Goal: Navigation & Orientation: Find specific page/section

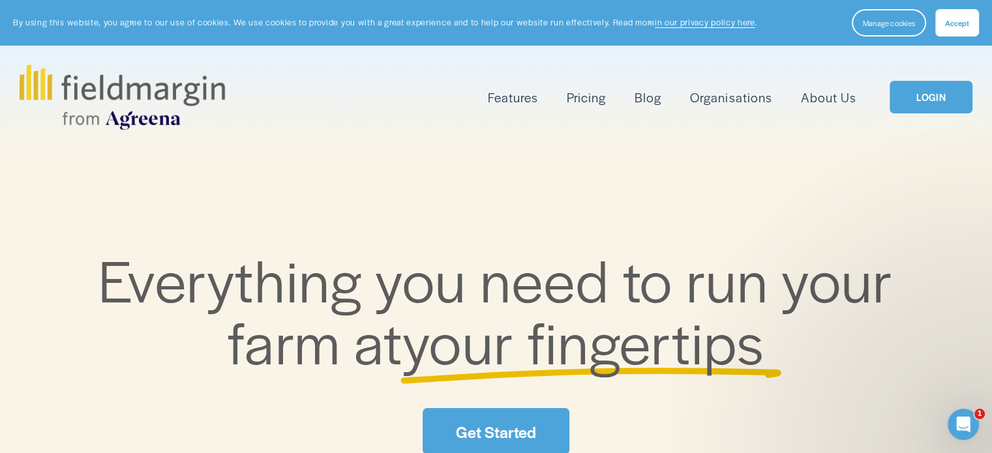
click at [925, 99] on link "LOGIN" at bounding box center [931, 97] width 82 height 33
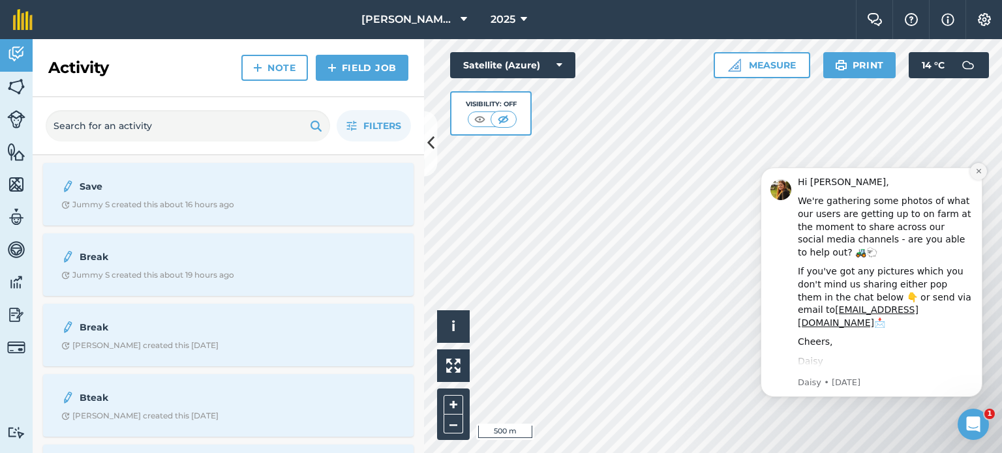
click at [980, 171] on icon "Dismiss notification" at bounding box center [978, 171] width 7 height 7
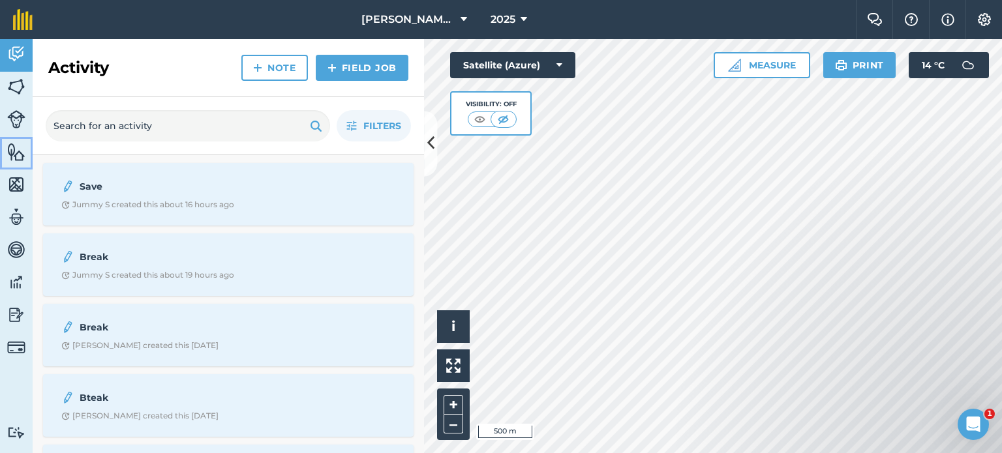
click at [13, 151] on img at bounding box center [16, 152] width 18 height 20
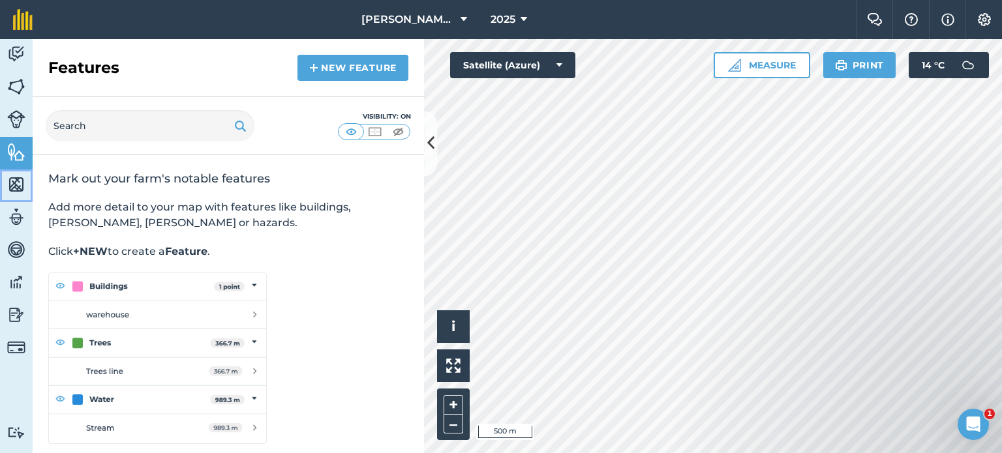
click at [16, 185] on img at bounding box center [16, 185] width 18 height 20
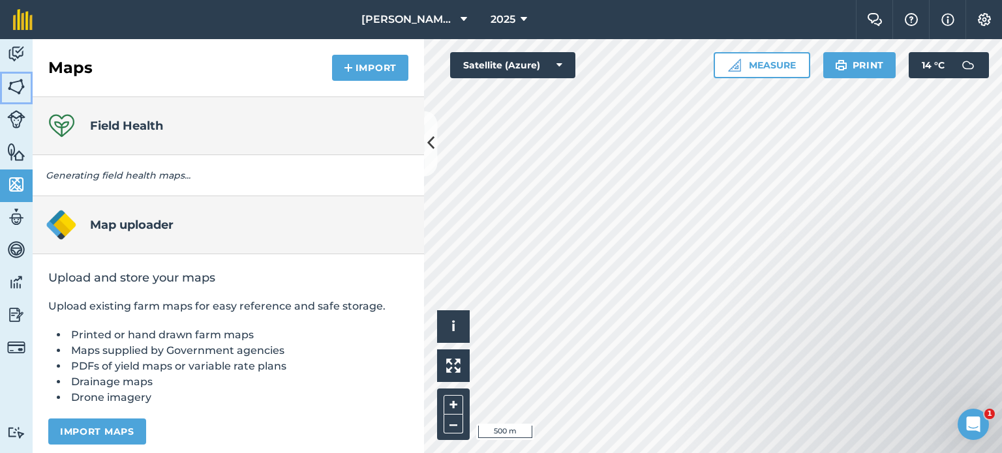
click at [13, 83] on img at bounding box center [16, 87] width 18 height 20
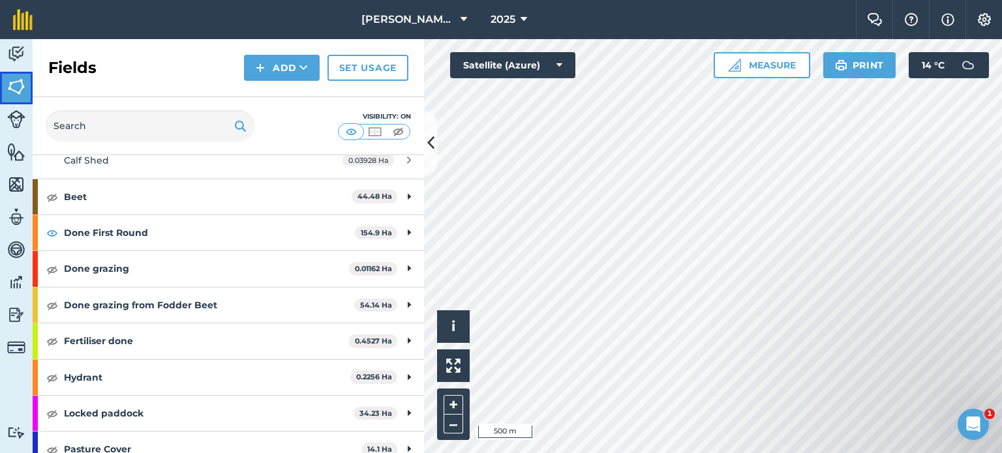
scroll to position [130, 0]
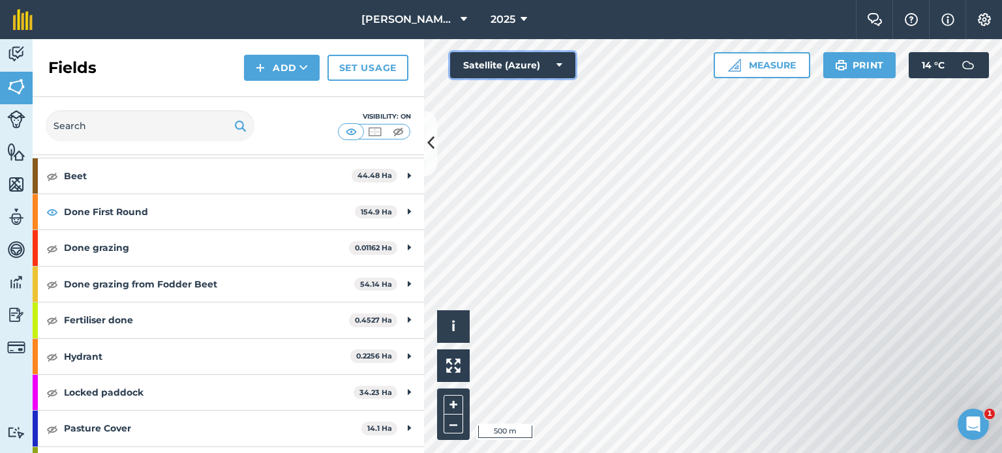
click at [561, 65] on icon at bounding box center [559, 65] width 6 height 13
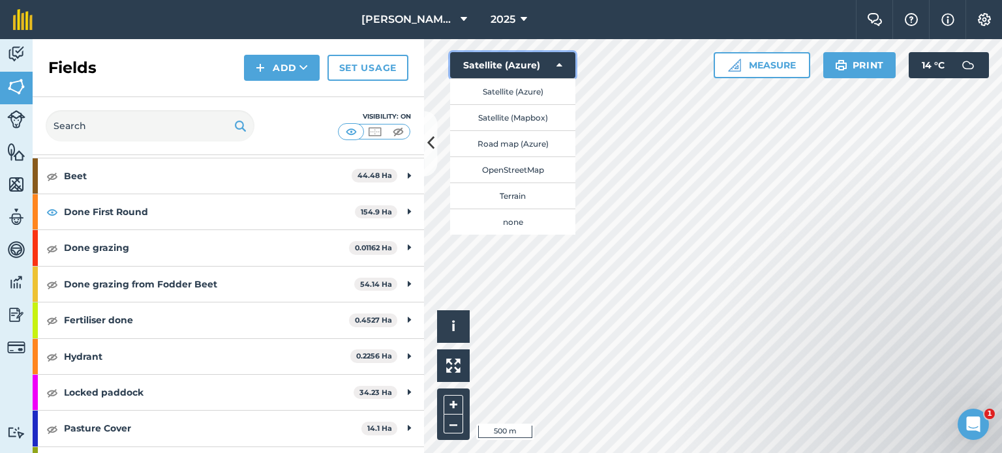
click at [564, 64] on button "Satellite (Azure)" at bounding box center [512, 65] width 125 height 26
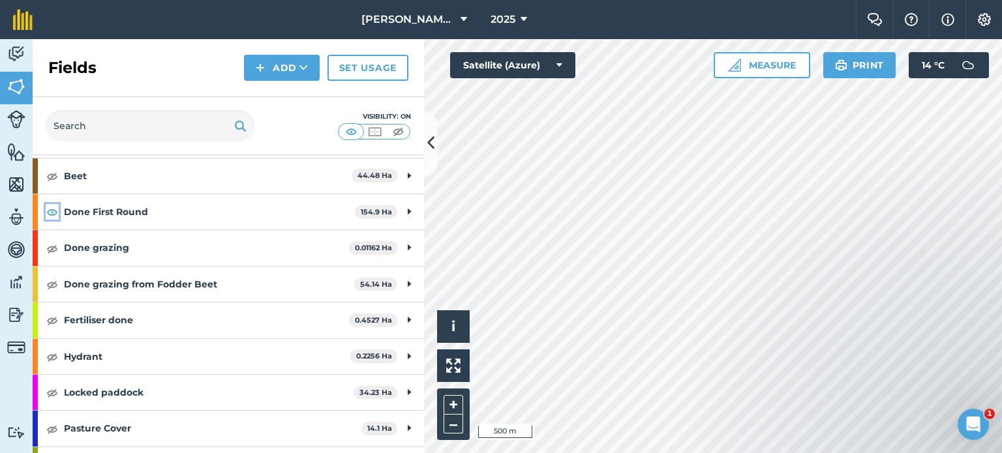
click at [48, 213] on img at bounding box center [52, 212] width 12 height 16
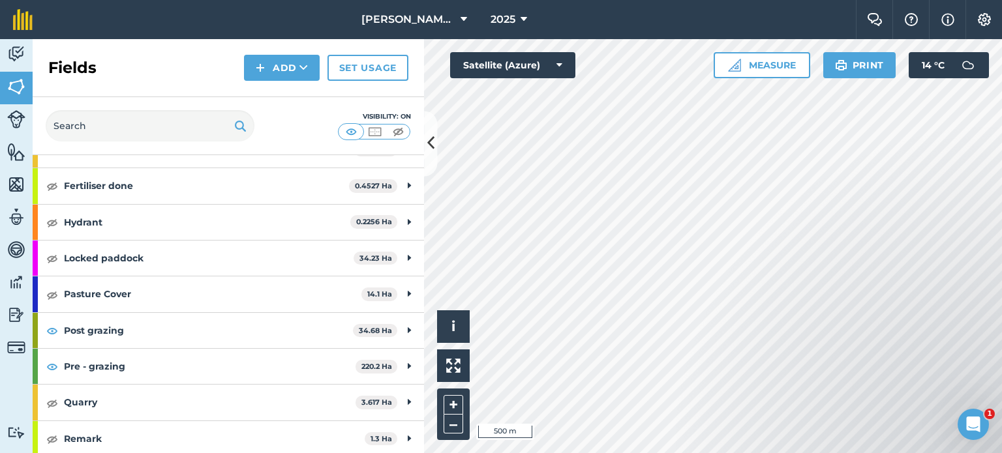
scroll to position [266, 0]
click at [53, 329] on img at bounding box center [52, 330] width 12 height 16
click at [49, 367] on img at bounding box center [52, 365] width 12 height 16
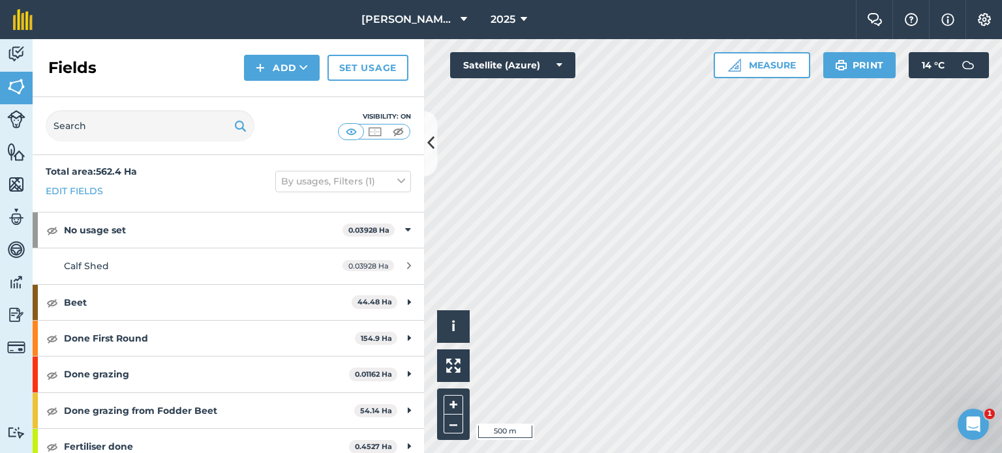
scroll to position [0, 0]
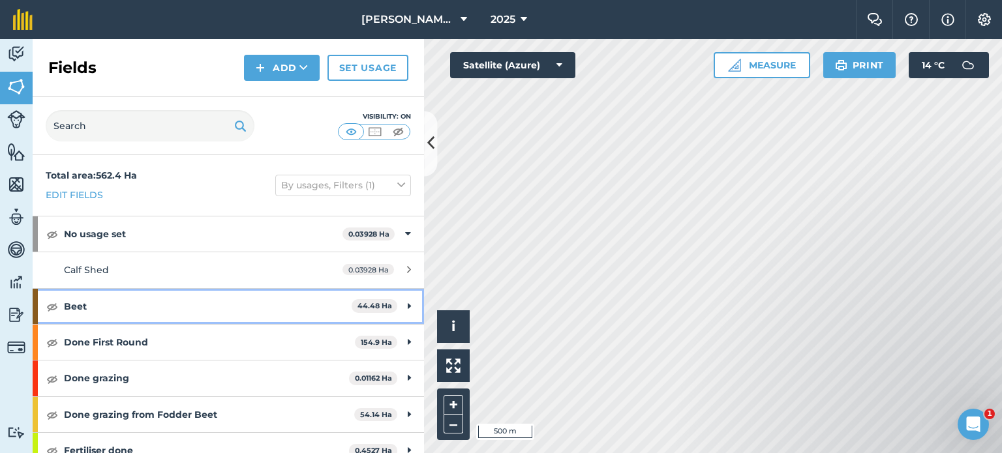
click at [73, 307] on strong "Beet" at bounding box center [208, 306] width 288 height 35
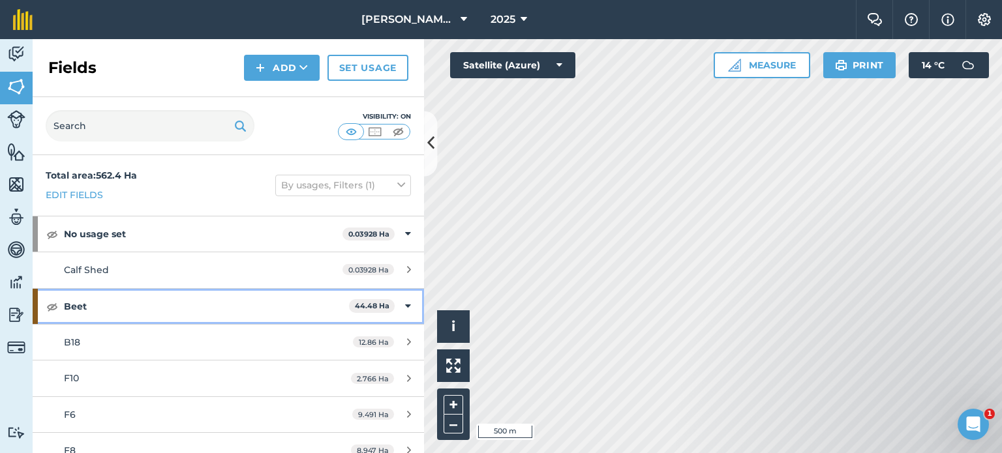
click at [71, 305] on strong "Beet" at bounding box center [206, 306] width 285 height 35
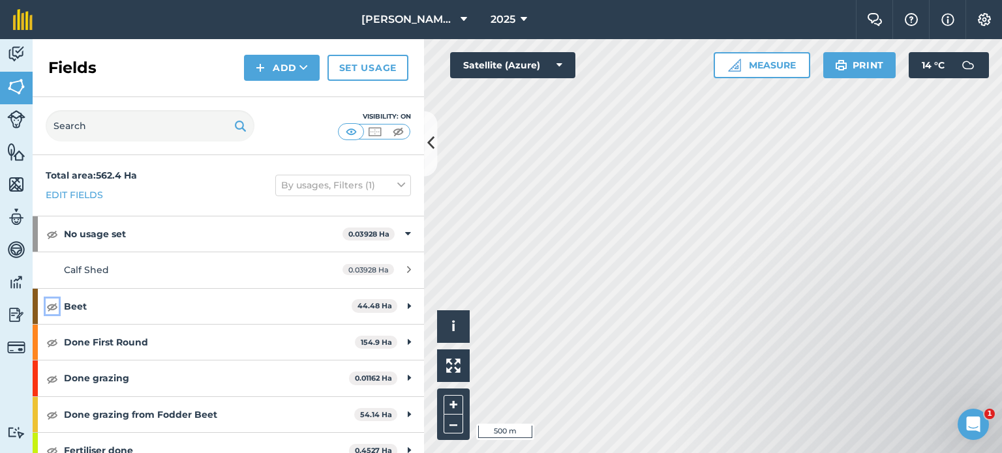
click at [53, 307] on img at bounding box center [52, 307] width 12 height 16
click at [431, 146] on icon at bounding box center [430, 143] width 7 height 23
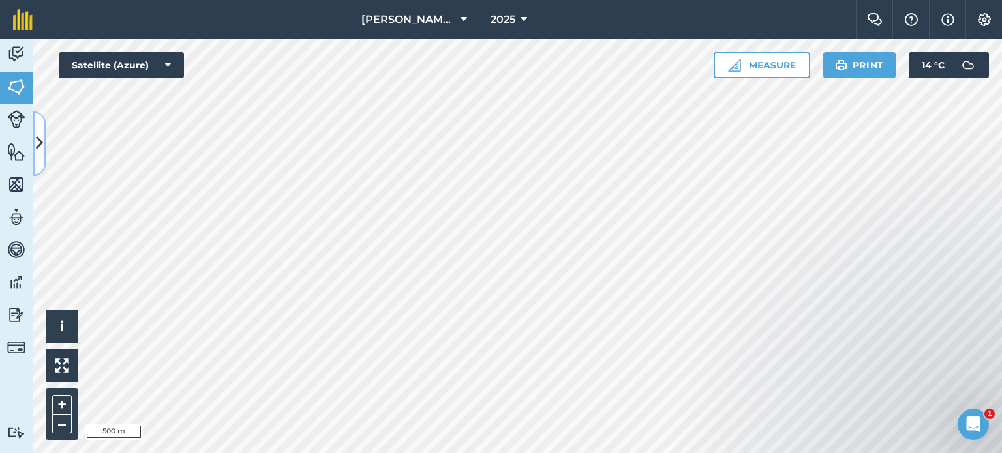
click at [41, 138] on icon at bounding box center [39, 143] width 7 height 23
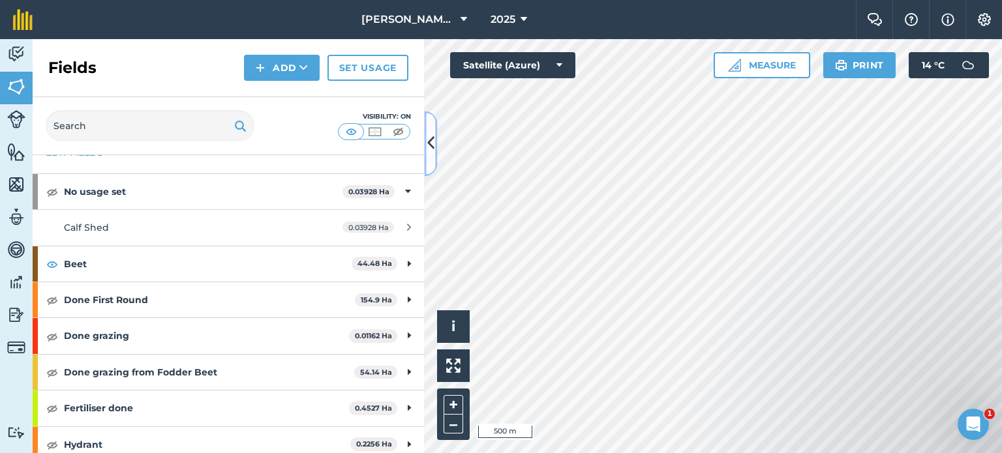
scroll to position [65, 0]
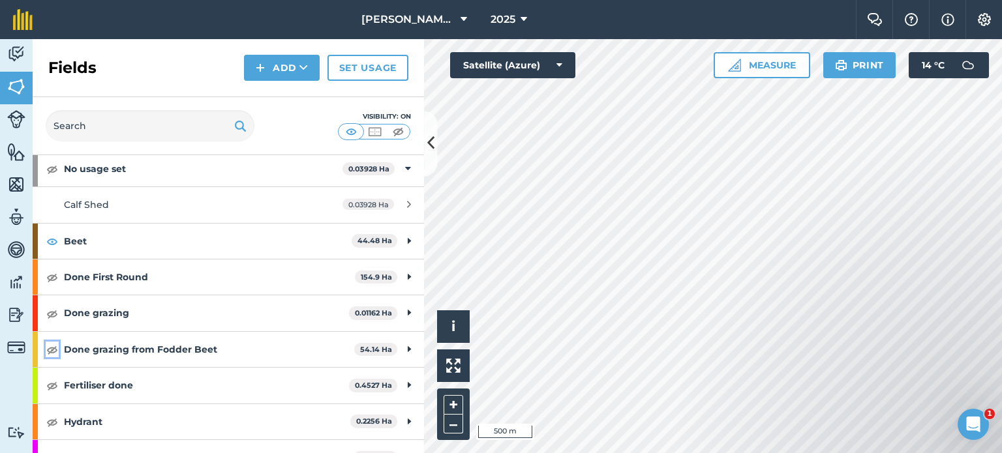
click at [55, 349] on img at bounding box center [52, 350] width 12 height 16
click at [455, 404] on button "+" at bounding box center [454, 405] width 20 height 20
click at [398, 131] on img at bounding box center [398, 131] width 16 height 13
click at [393, 132] on img at bounding box center [398, 131] width 16 height 13
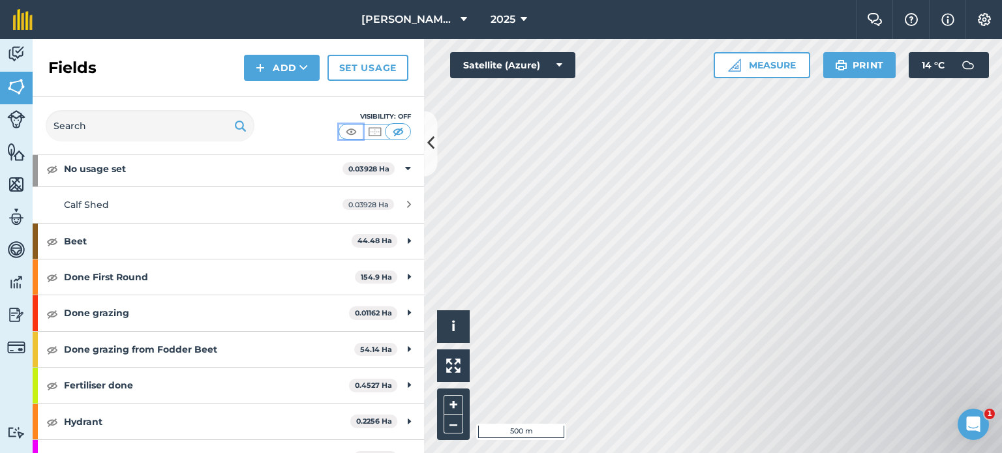
click at [350, 133] on img at bounding box center [351, 131] width 16 height 13
click at [376, 130] on img at bounding box center [375, 131] width 16 height 13
click at [346, 133] on img at bounding box center [351, 131] width 16 height 13
click at [372, 131] on img at bounding box center [375, 131] width 16 height 13
click at [354, 134] on img at bounding box center [351, 131] width 16 height 13
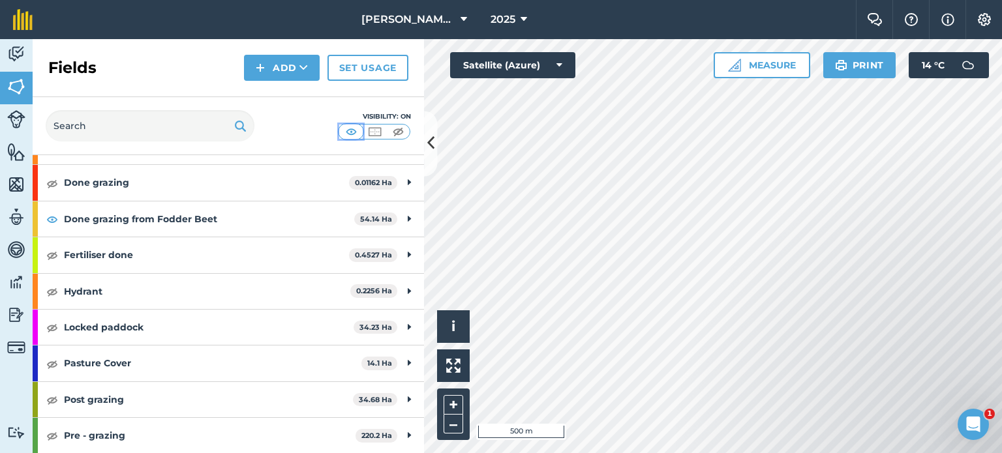
scroll to position [130, 0]
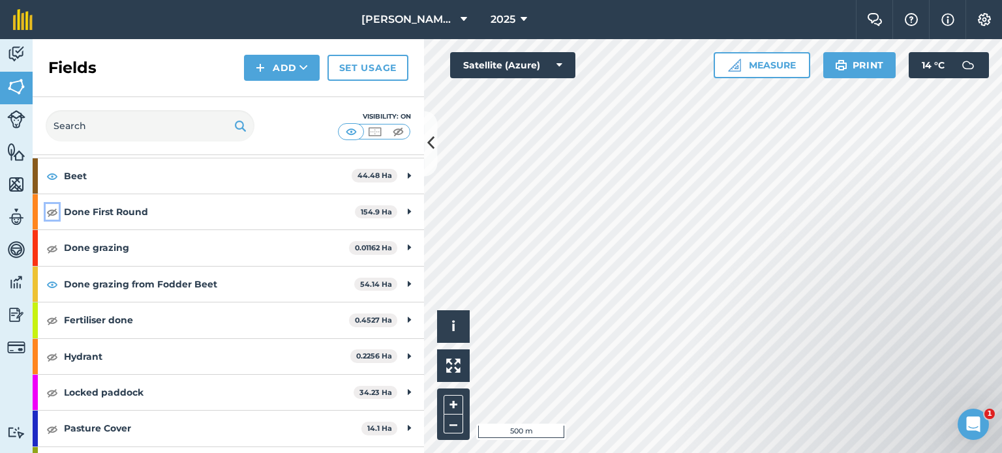
click at [53, 211] on img at bounding box center [52, 212] width 12 height 16
click at [48, 250] on img at bounding box center [52, 249] width 12 height 16
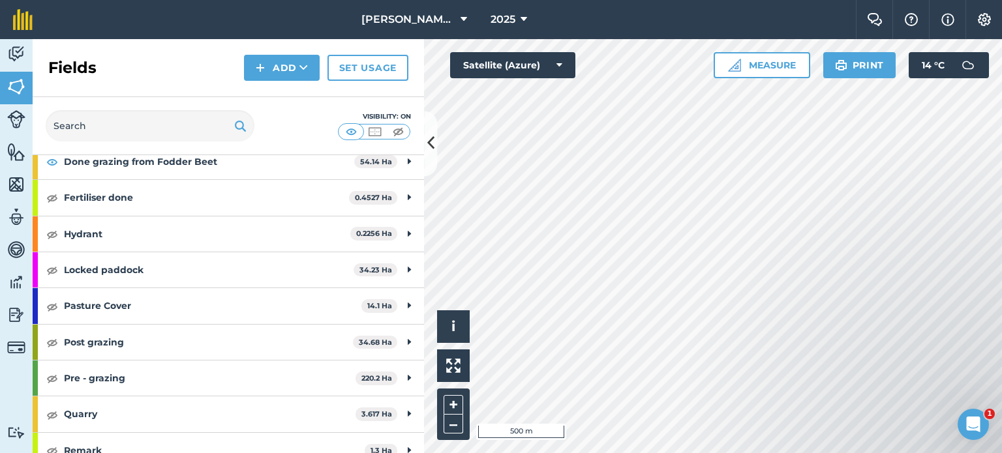
scroll to position [261, 0]
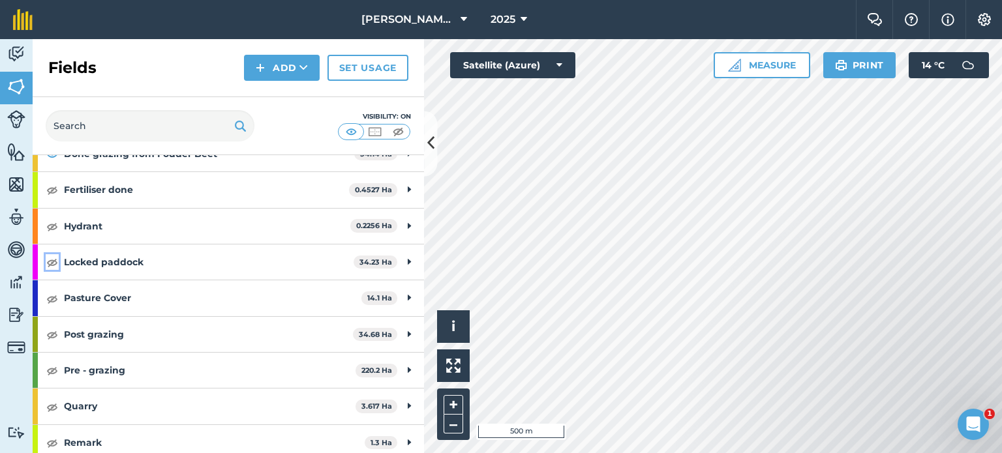
click at [51, 262] on img at bounding box center [52, 262] width 12 height 16
click at [53, 303] on img at bounding box center [52, 299] width 12 height 16
click at [54, 338] on img at bounding box center [52, 335] width 12 height 16
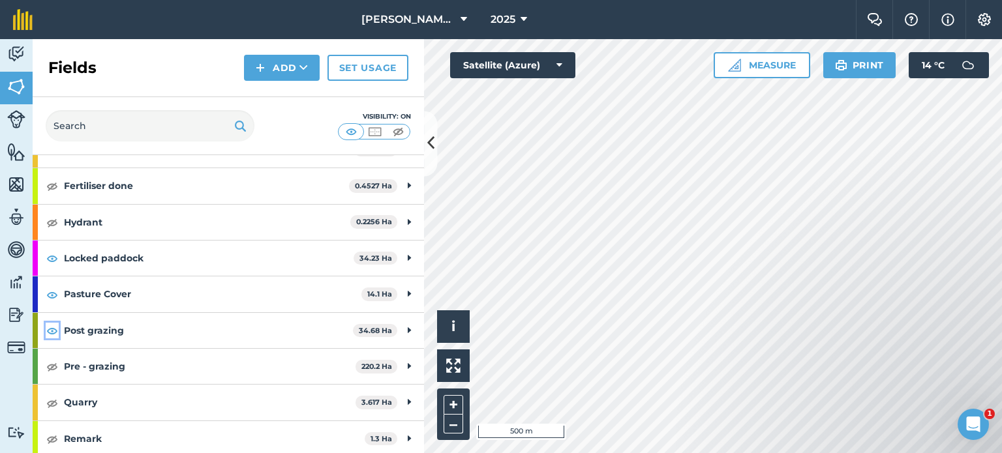
scroll to position [266, 0]
click at [50, 365] on img at bounding box center [52, 365] width 12 height 16
click at [431, 143] on icon at bounding box center [430, 143] width 7 height 23
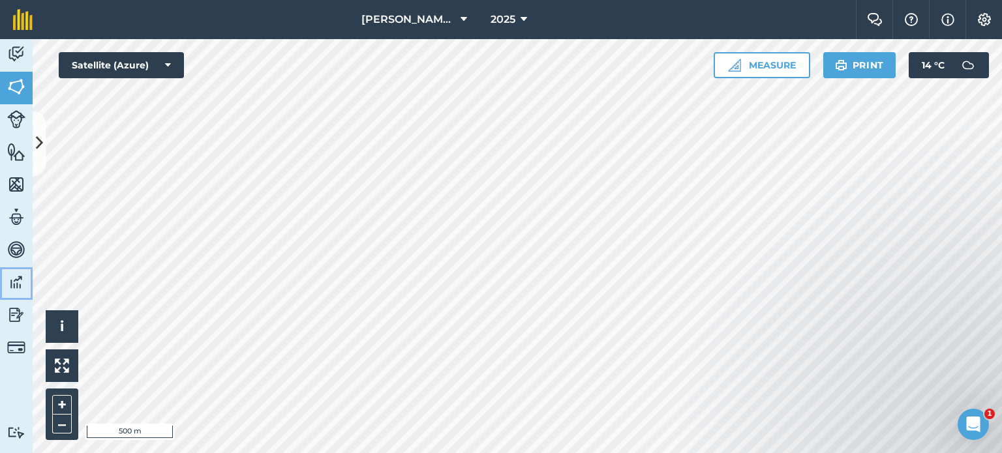
click at [16, 283] on img at bounding box center [16, 283] width 18 height 20
click at [39, 132] on icon at bounding box center [39, 143] width 7 height 23
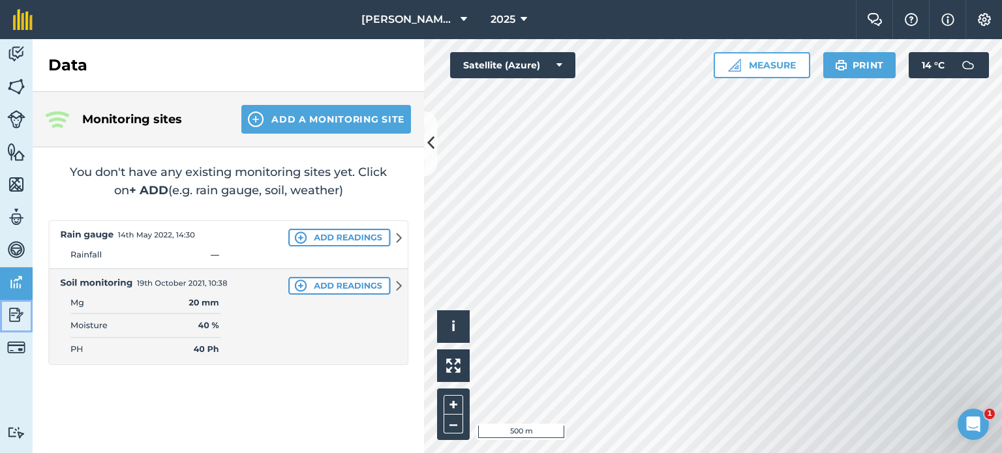
click at [13, 314] on img at bounding box center [16, 315] width 18 height 20
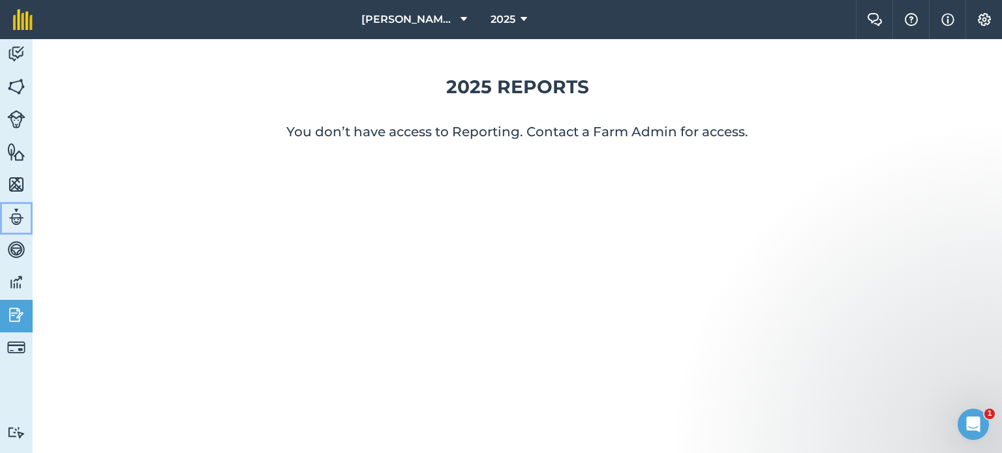
click at [18, 217] on img at bounding box center [16, 217] width 18 height 20
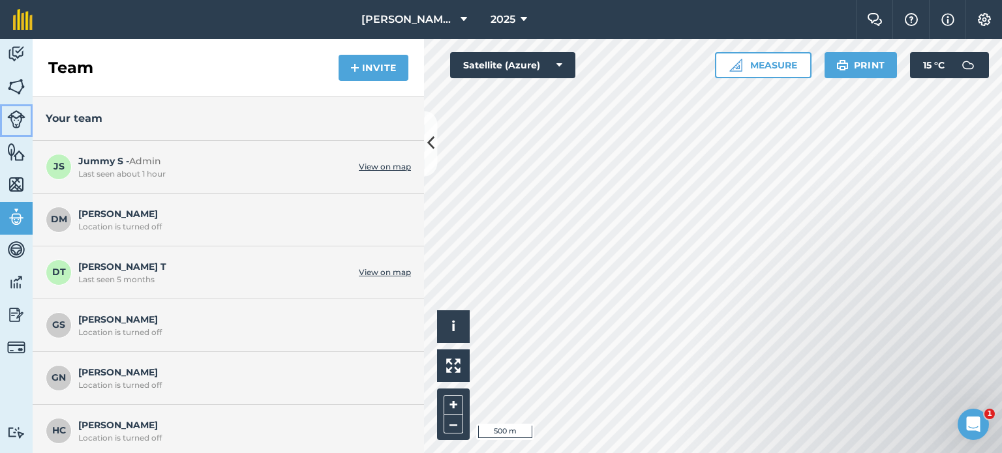
click at [15, 121] on img at bounding box center [16, 119] width 18 height 18
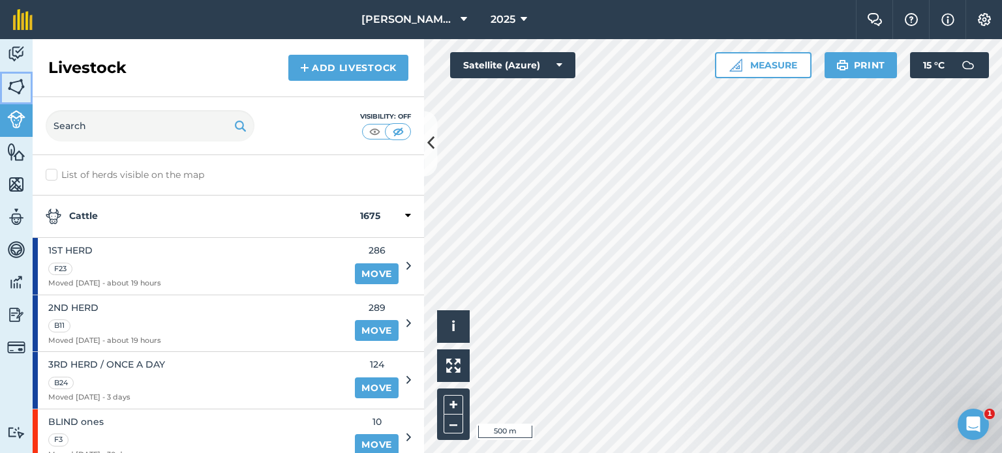
click at [14, 81] on img at bounding box center [16, 87] width 18 height 20
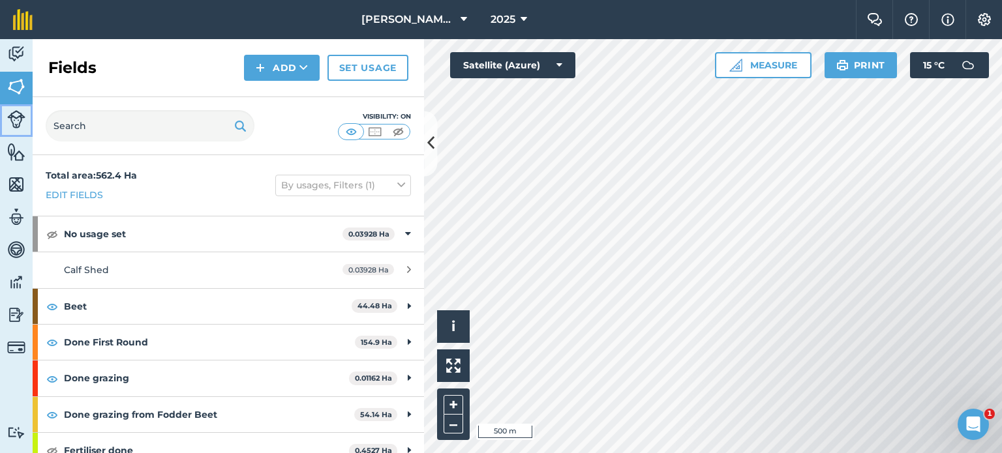
click at [20, 114] on img at bounding box center [16, 119] width 18 height 18
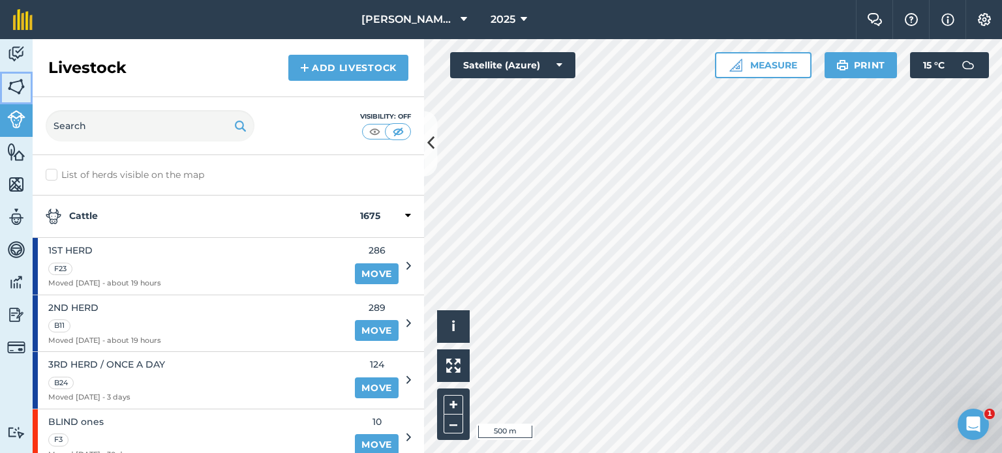
click at [15, 82] on img at bounding box center [16, 87] width 18 height 20
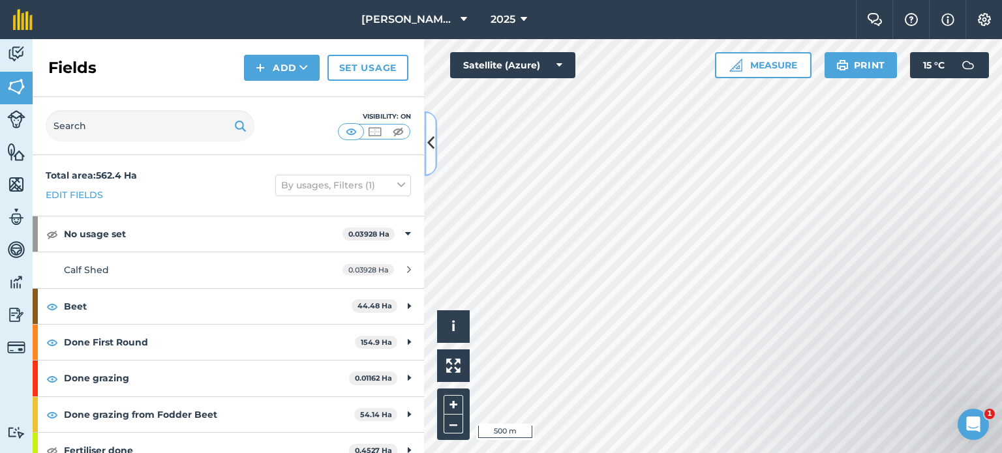
click at [429, 145] on icon at bounding box center [430, 143] width 7 height 23
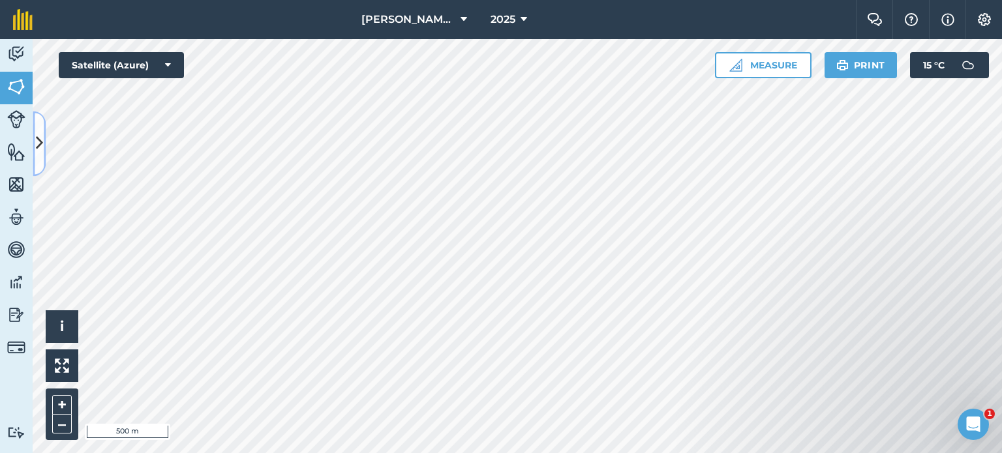
click at [42, 147] on icon at bounding box center [39, 143] width 7 height 23
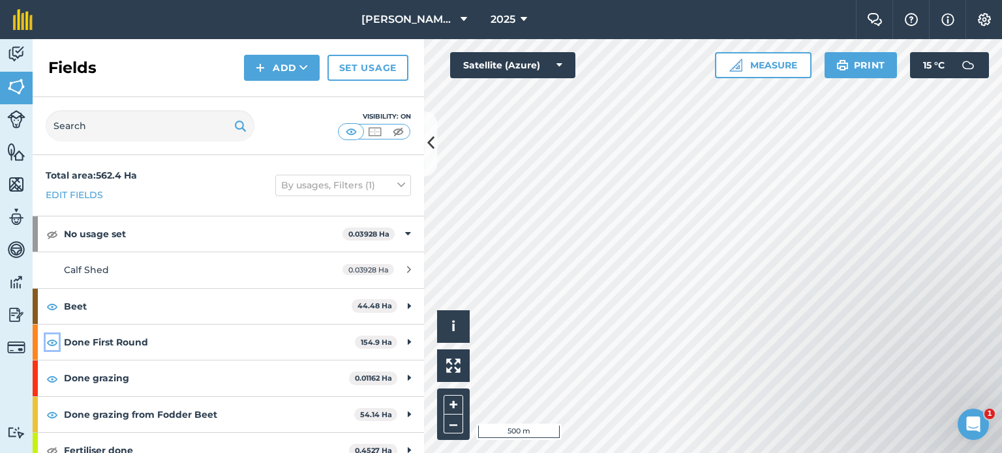
click at [55, 345] on img at bounding box center [52, 343] width 12 height 16
click at [54, 379] on img at bounding box center [52, 379] width 12 height 16
click at [53, 417] on img at bounding box center [52, 415] width 12 height 16
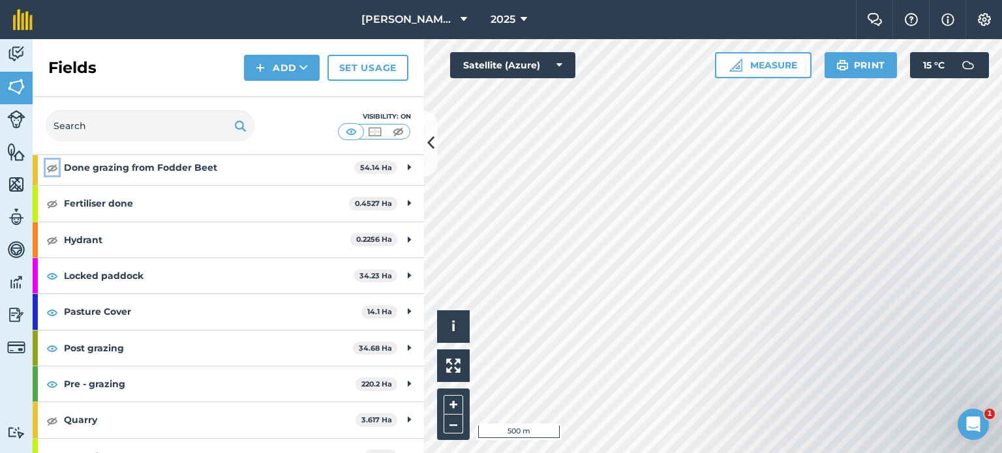
scroll to position [261, 0]
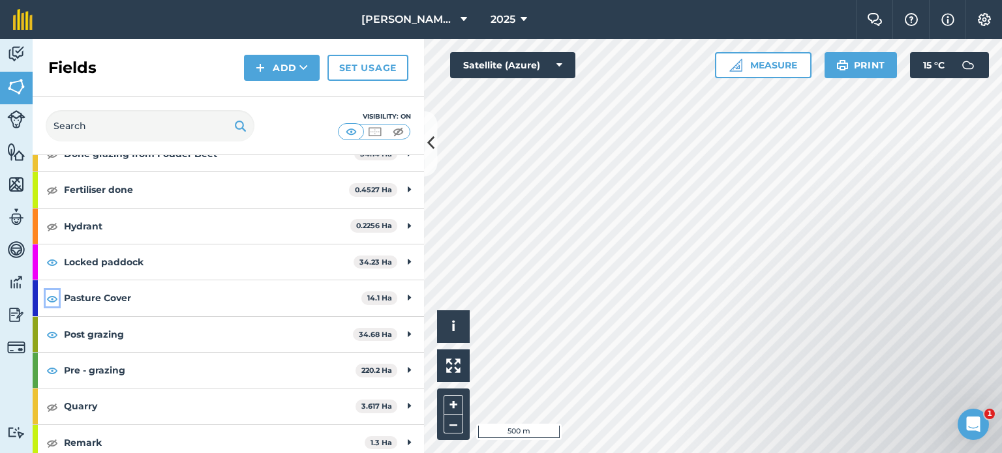
click at [52, 296] on img at bounding box center [52, 299] width 12 height 16
click at [53, 254] on img at bounding box center [52, 262] width 12 height 16
click at [53, 339] on img at bounding box center [52, 335] width 12 height 16
click at [52, 364] on img at bounding box center [52, 371] width 12 height 16
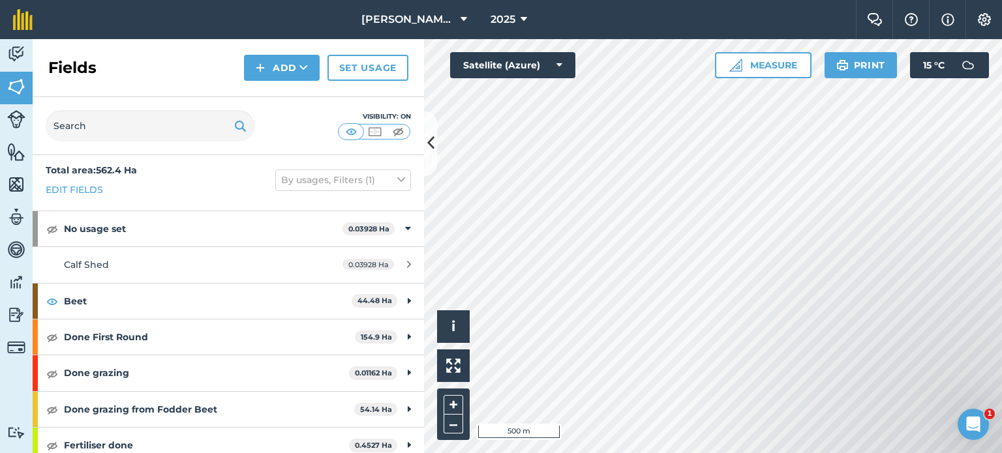
scroll to position [0, 0]
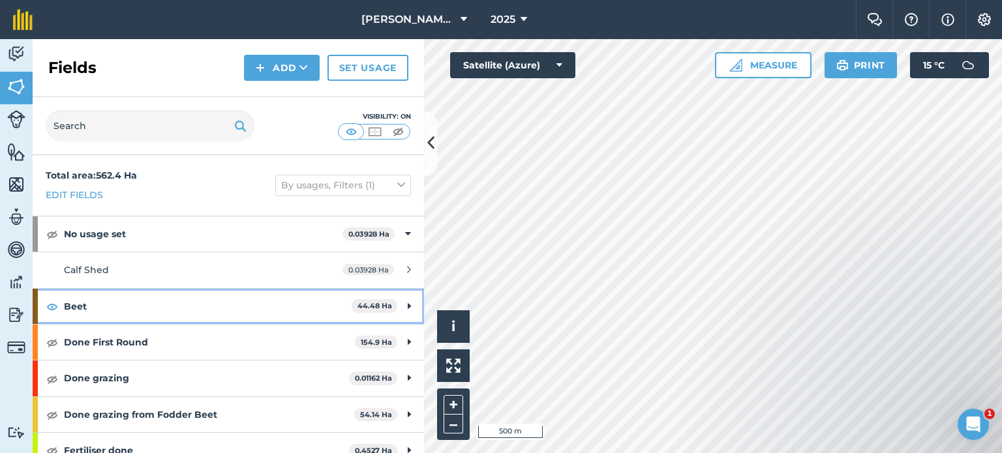
click at [408, 303] on icon at bounding box center [409, 306] width 3 height 14
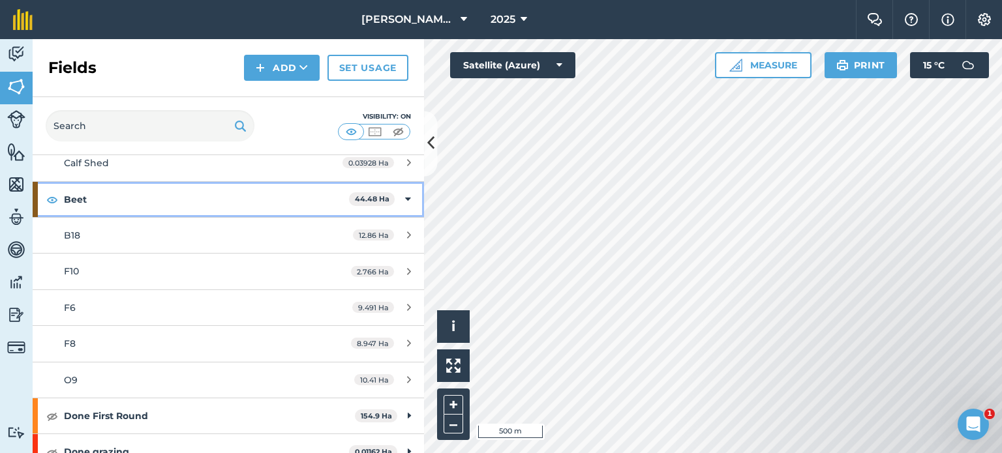
scroll to position [130, 0]
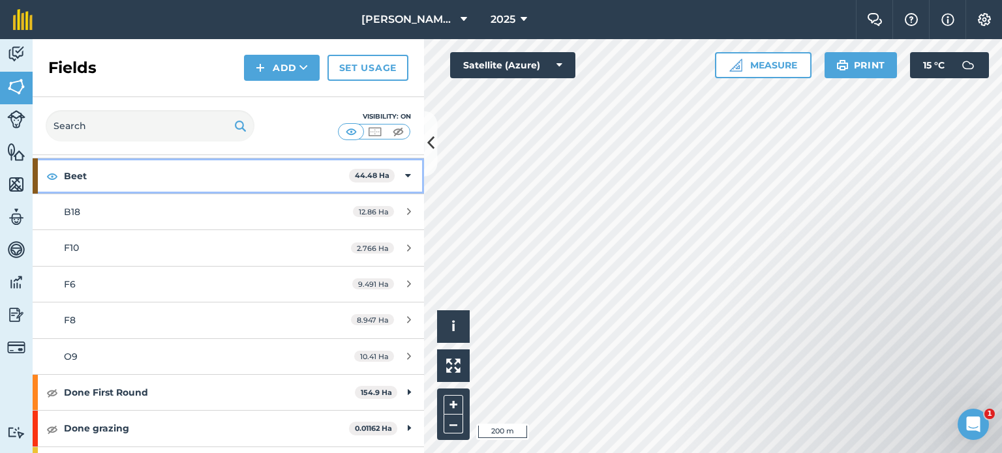
click at [405, 174] on icon at bounding box center [408, 176] width 6 height 14
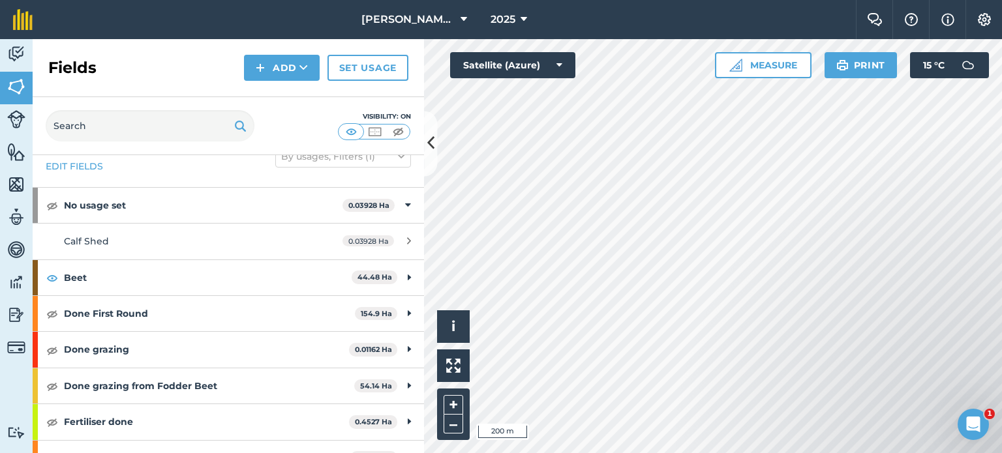
scroll to position [0, 0]
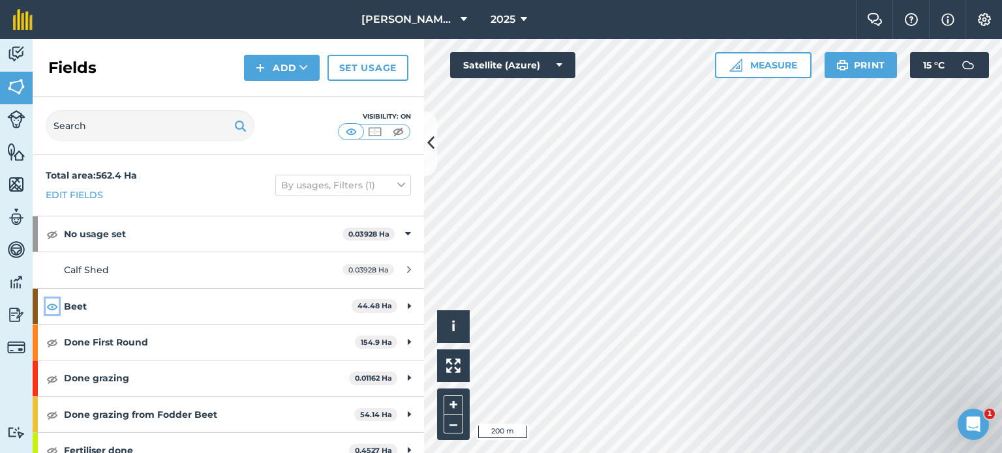
click at [50, 306] on img at bounding box center [52, 307] width 12 height 16
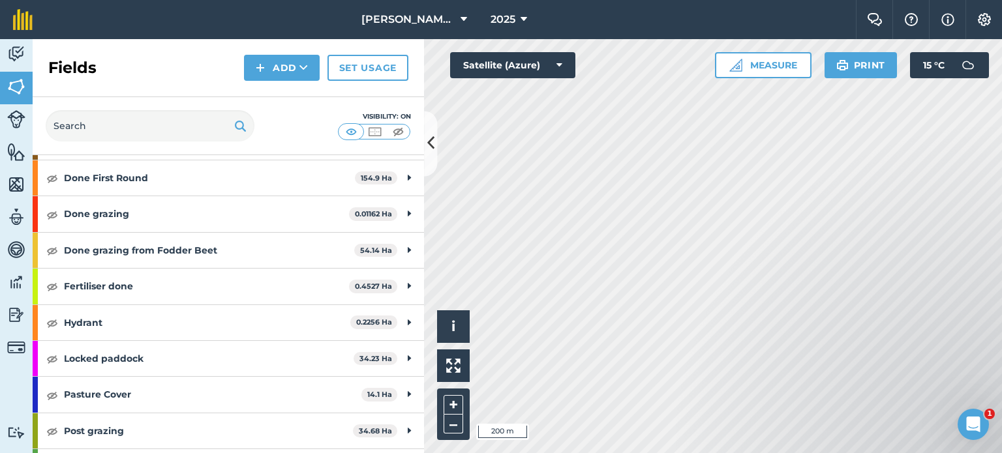
scroll to position [196, 0]
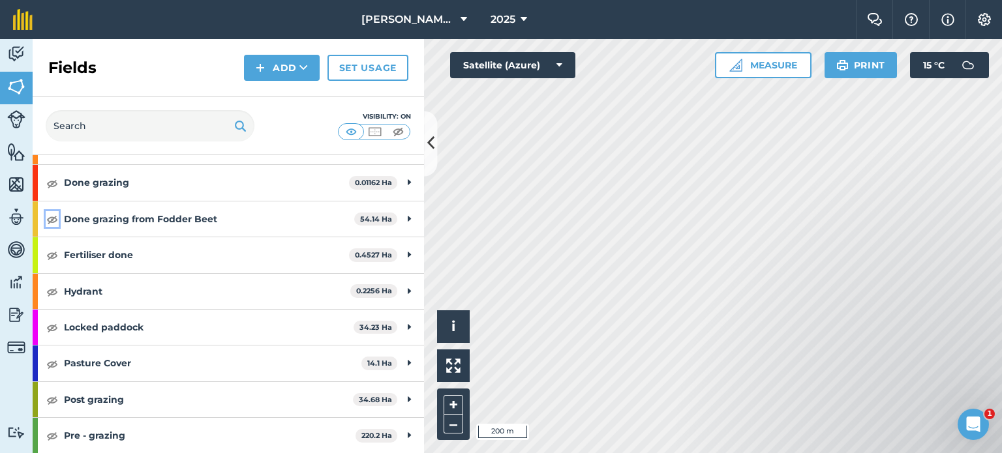
click at [47, 218] on img at bounding box center [52, 219] width 12 height 16
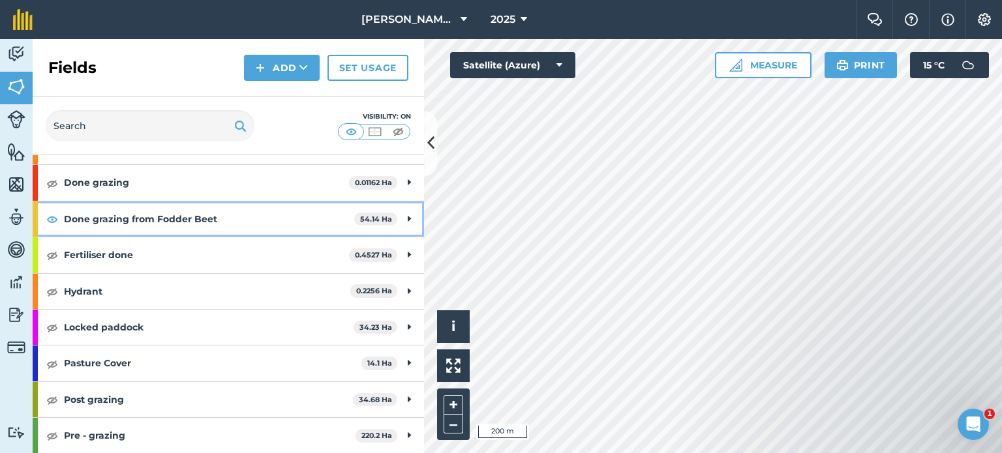
click at [408, 217] on icon at bounding box center [409, 219] width 3 height 14
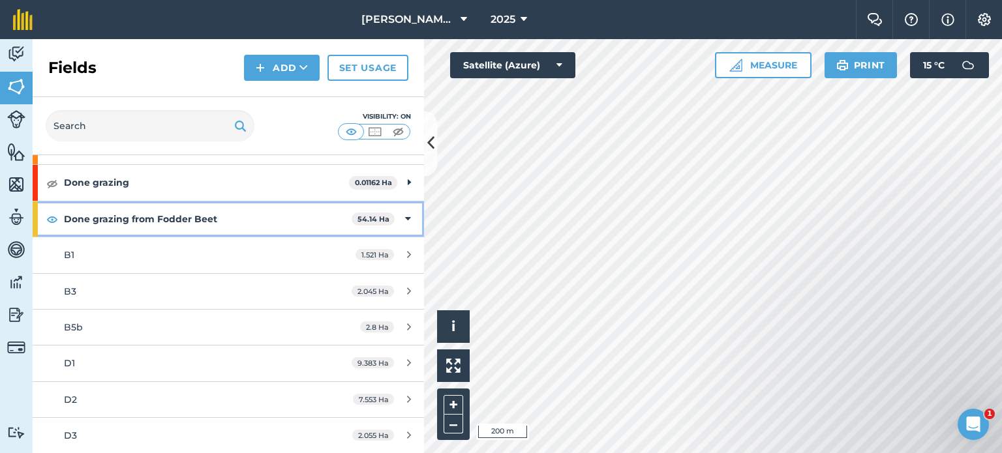
click at [405, 217] on icon at bounding box center [408, 219] width 6 height 14
